Goal: Go to known website: Access a specific website the user already knows

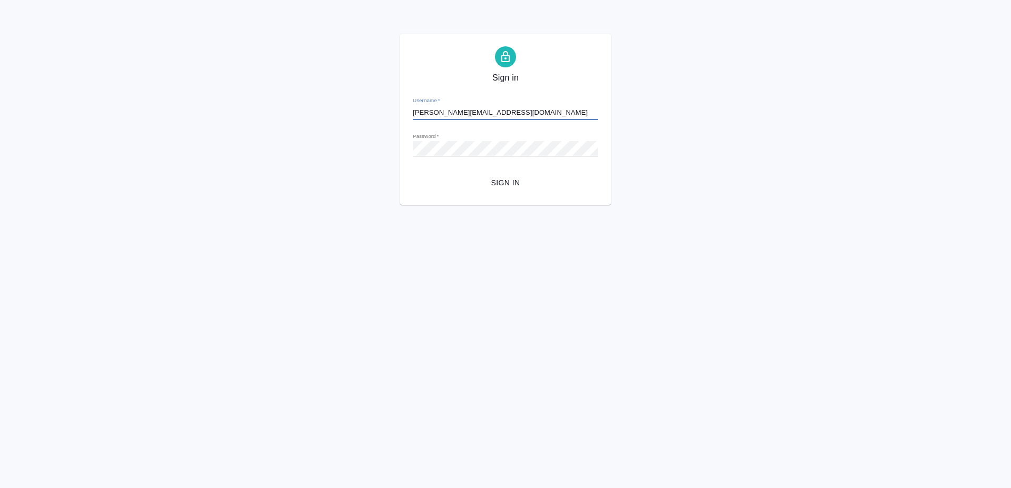
type input "[PERSON_NAME][EMAIL_ADDRESS][DOMAIN_NAME]"
click at [498, 186] on span "Sign in" at bounding box center [505, 182] width 169 height 13
